Goal: Information Seeking & Learning: Learn about a topic

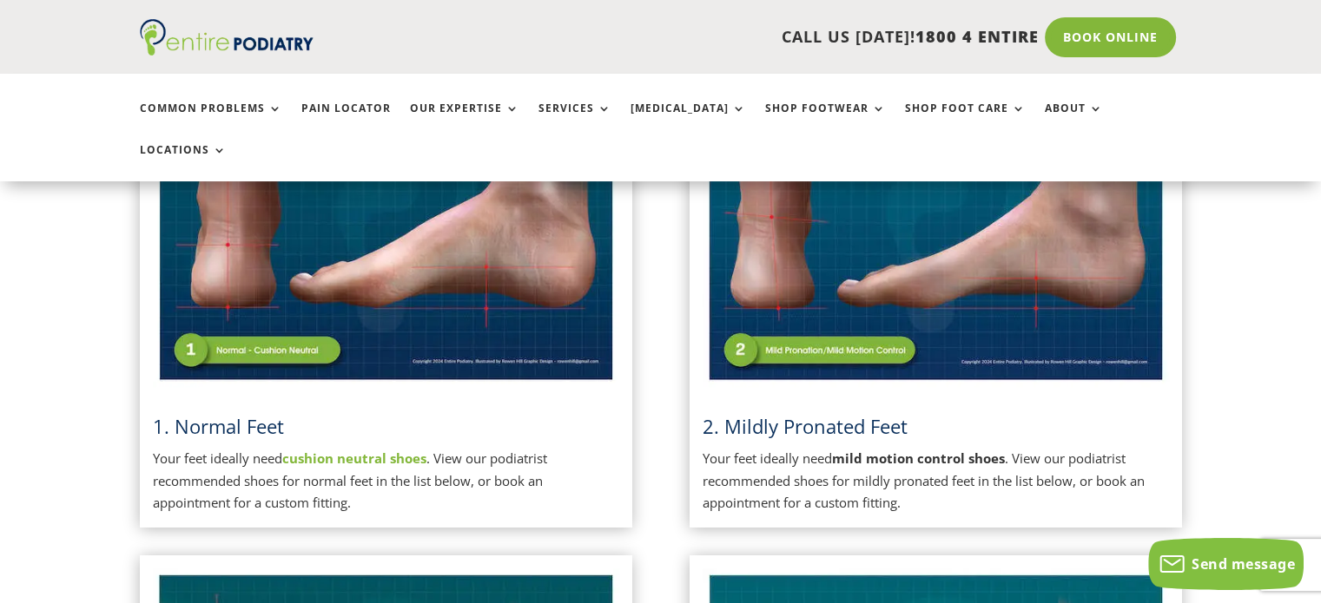
scroll to position [563, 0]
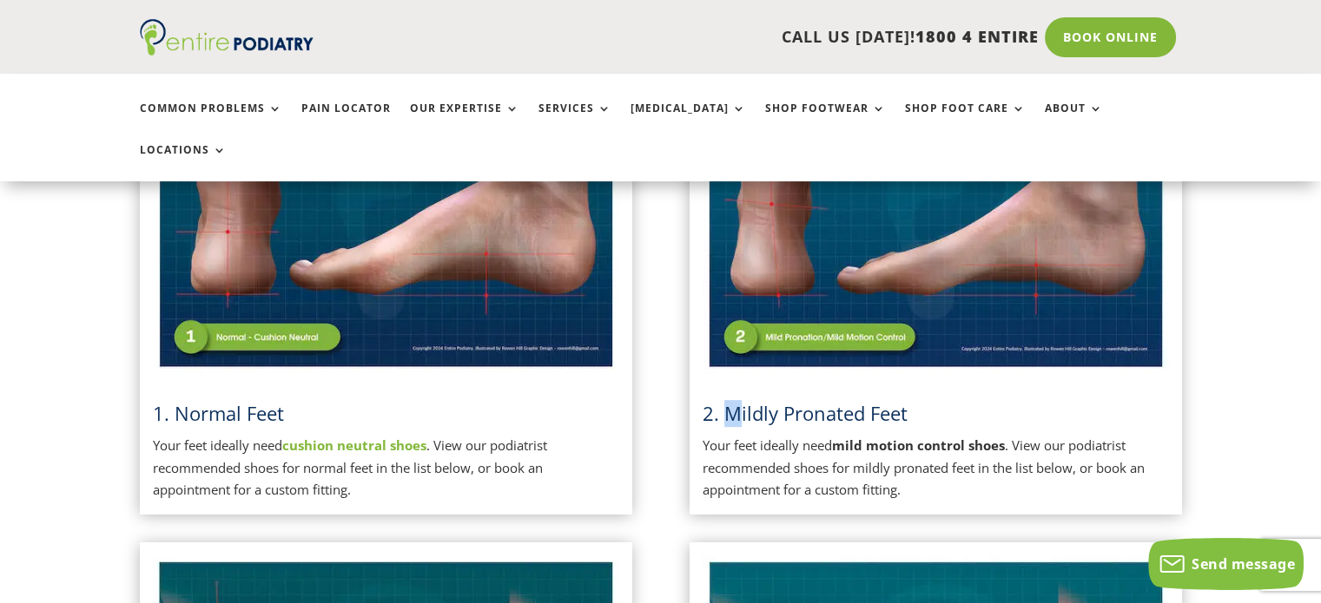
drag, startPoint x: 757, startPoint y: 374, endPoint x: 729, endPoint y: 367, distance: 28.6
click at [729, 400] on span "2. Mildly Pronated Feet" at bounding box center [804, 413] width 205 height 26
click at [792, 400] on span "2. Mildly Pronated Feet" at bounding box center [804, 413] width 205 height 26
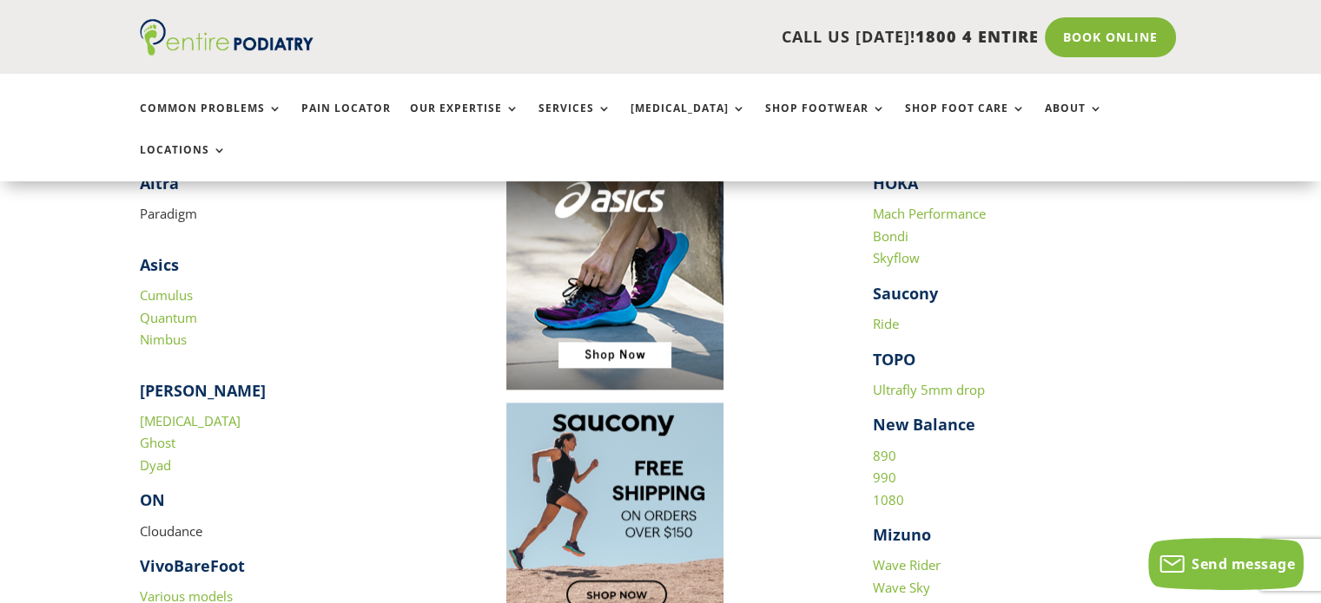
scroll to position [1762, 0]
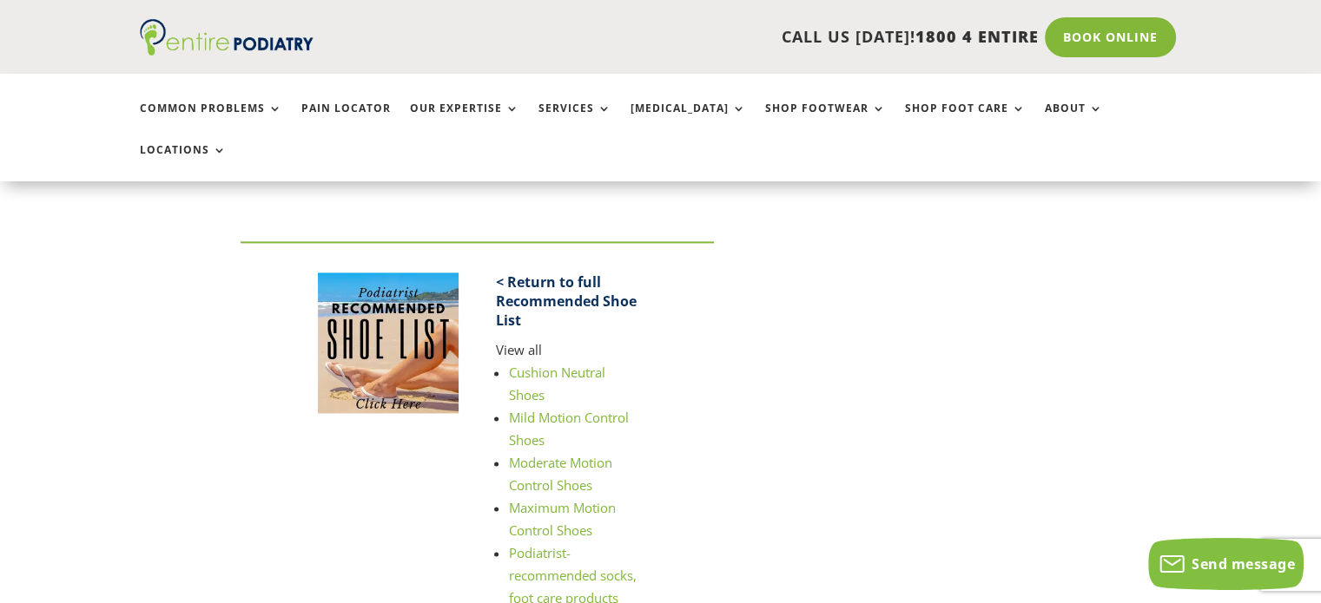
scroll to position [2379, 0]
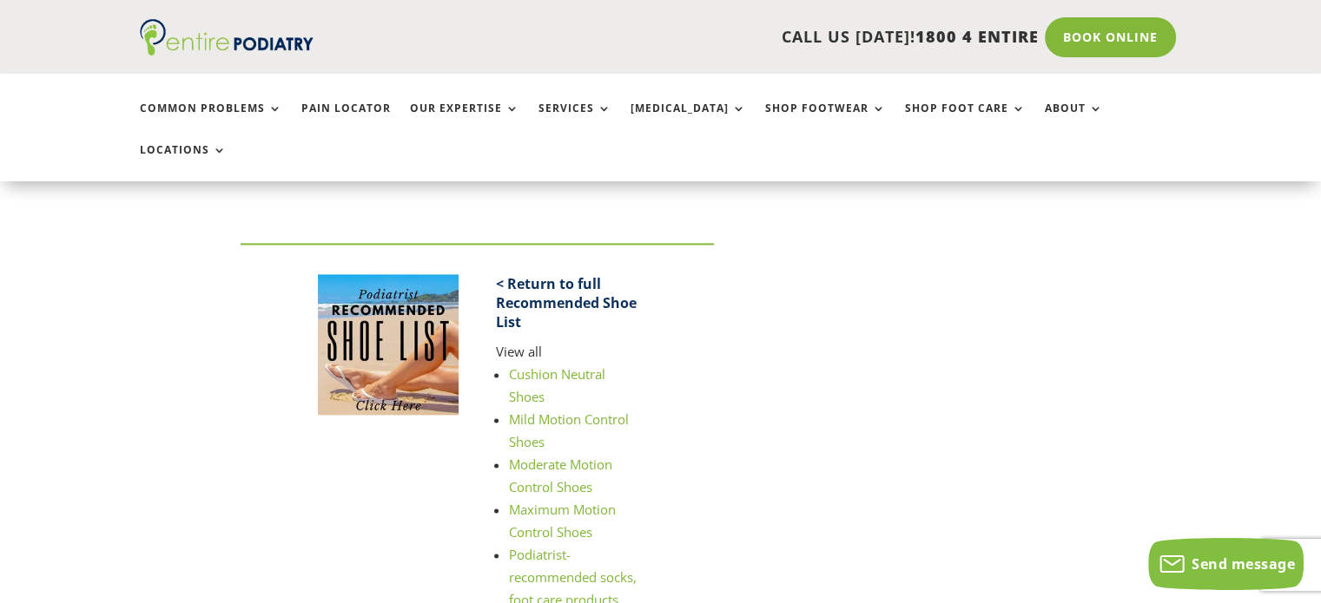
click at [570, 366] on link "Cushion Neutral Shoes" at bounding box center [557, 386] width 96 height 40
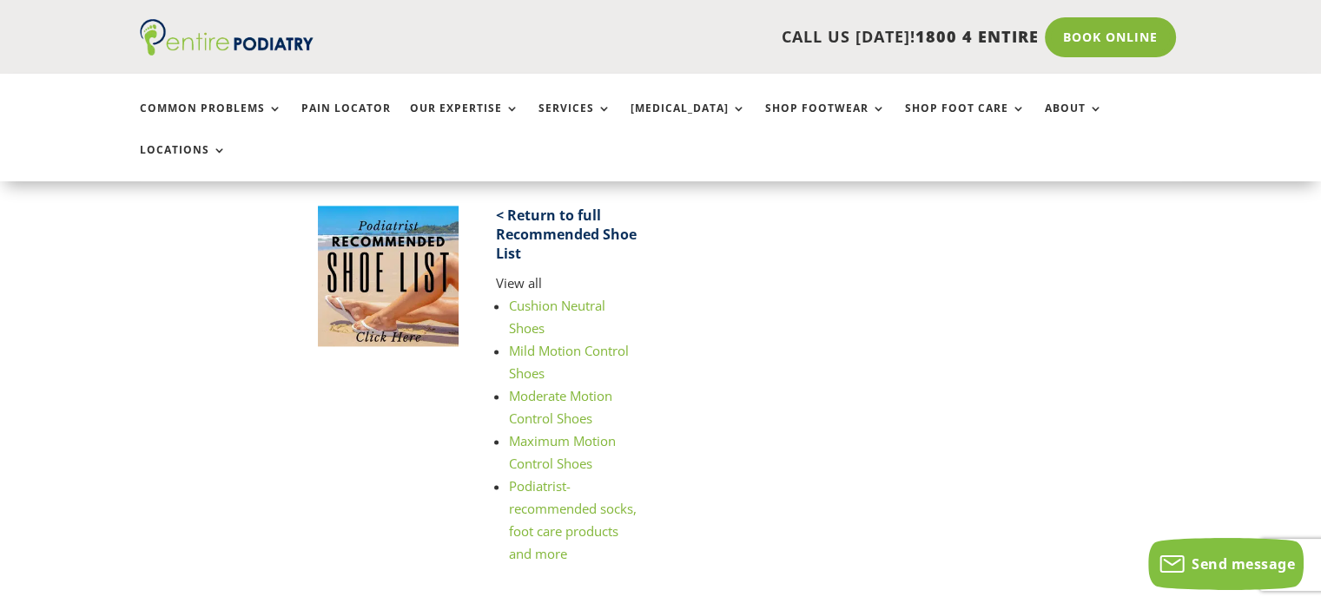
scroll to position [2448, 0]
click at [594, 341] on link "Mild Motion Control Shoes" at bounding box center [569, 361] width 120 height 40
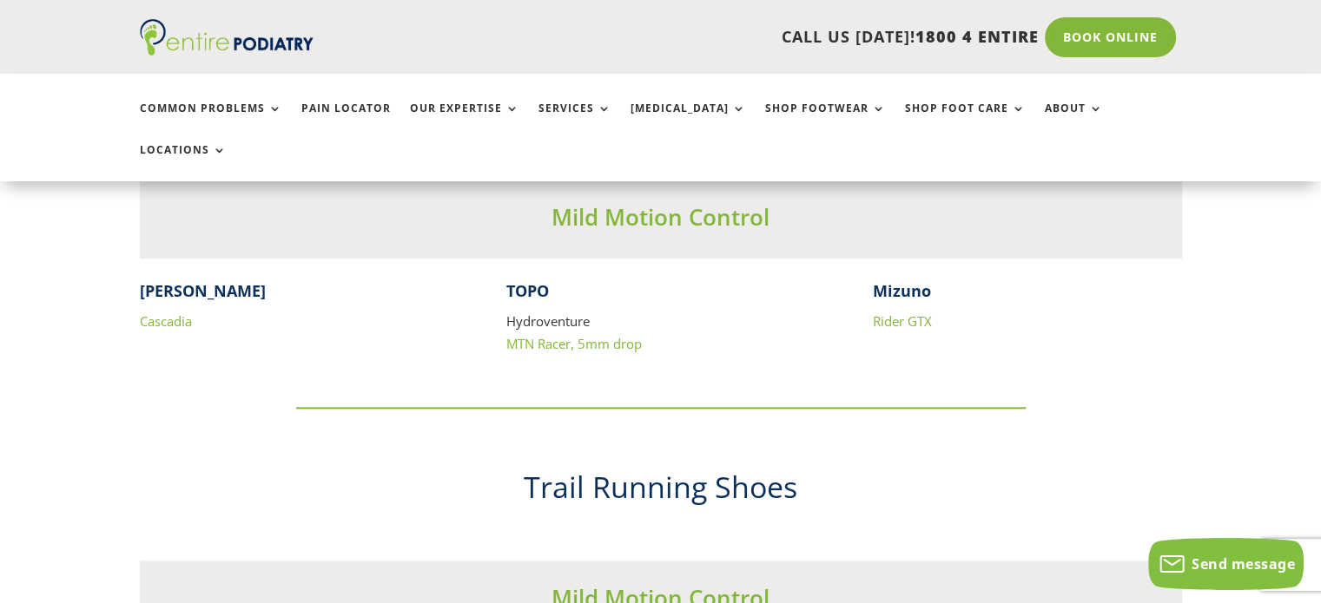
scroll to position [1890, 0]
